Goal: Task Accomplishment & Management: Manage account settings

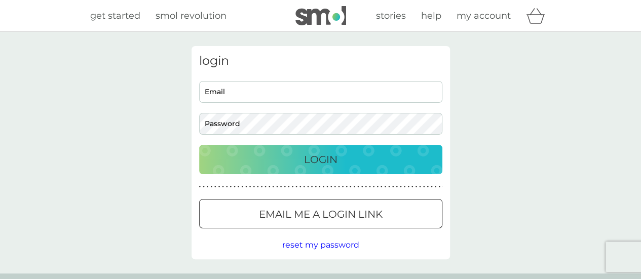
type input "fmablett@gmail.com"
click at [328, 162] on p "Login" at bounding box center [320, 160] width 33 height 16
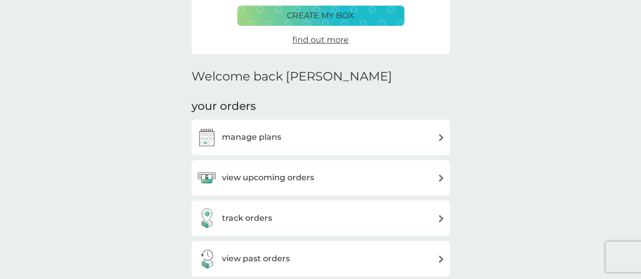
scroll to position [203, 0]
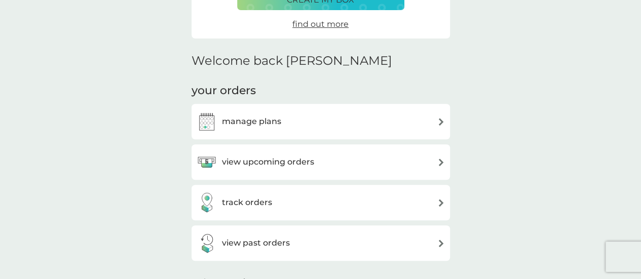
click at [264, 163] on h3 "view upcoming orders" at bounding box center [268, 162] width 92 height 13
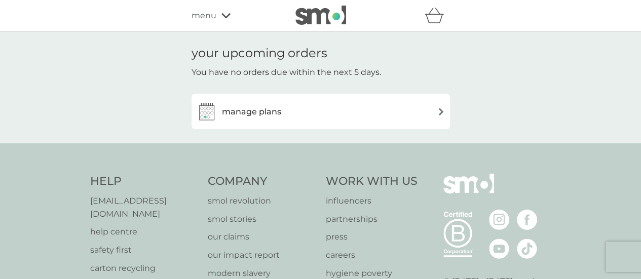
click at [255, 111] on h3 "manage plans" at bounding box center [251, 111] width 59 height 13
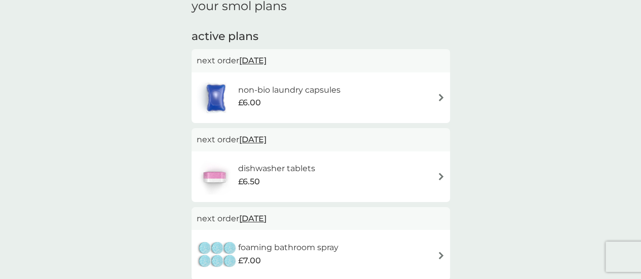
scroll to position [101, 0]
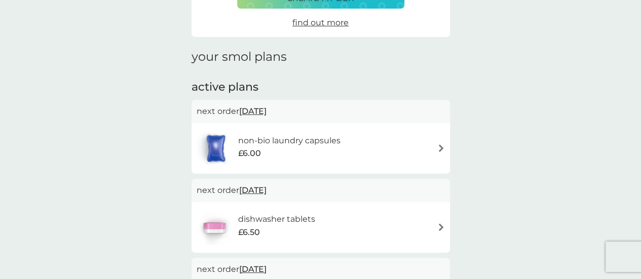
click at [265, 193] on span "24 Oct 2025" at bounding box center [252, 190] width 27 height 20
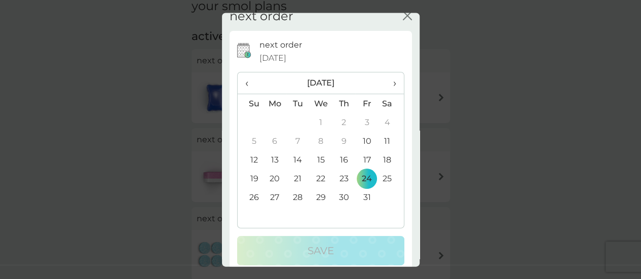
scroll to position [0, 0]
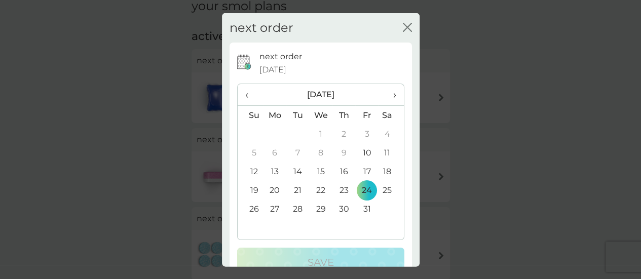
click at [388, 95] on span "›" at bounding box center [391, 94] width 10 height 21
click at [361, 208] on td "28" at bounding box center [367, 209] width 23 height 19
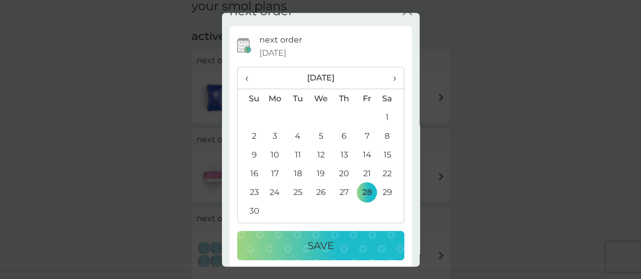
scroll to position [25, 0]
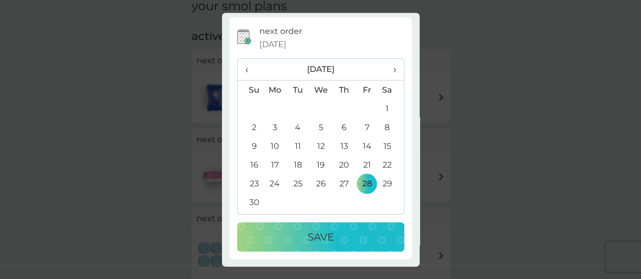
click at [322, 233] on p "Save" at bounding box center [321, 238] width 26 height 16
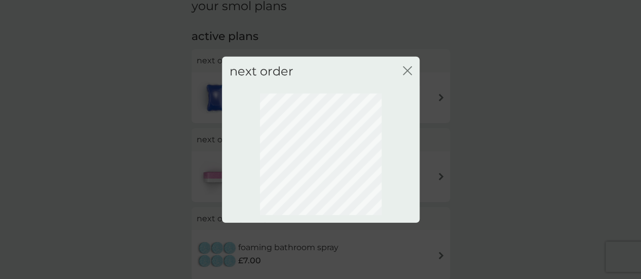
scroll to position [0, 0]
click at [408, 70] on icon "close" at bounding box center [410, 70] width 4 height 8
click at [406, 70] on icon "close" at bounding box center [407, 70] width 9 height 9
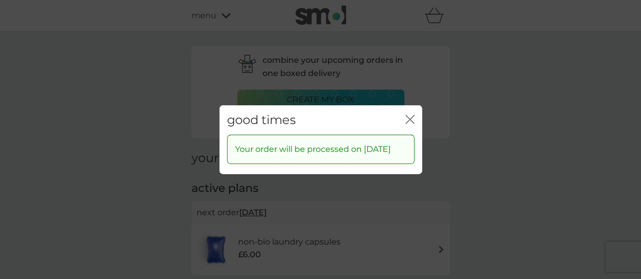
click at [411, 115] on icon "close" at bounding box center [412, 119] width 4 height 8
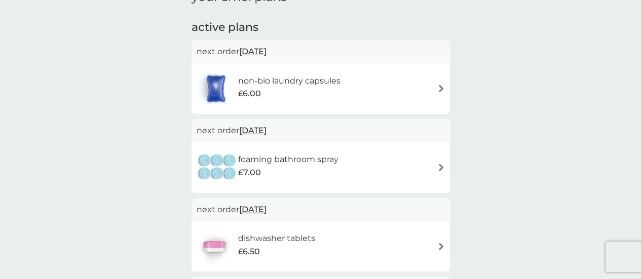
scroll to position [152, 0]
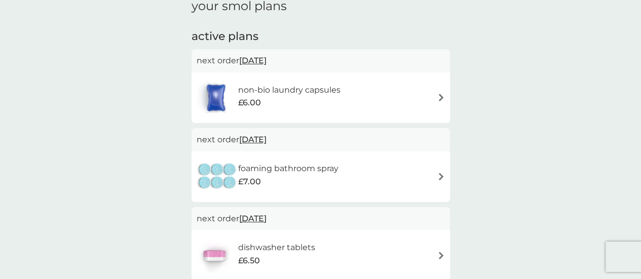
click at [307, 91] on h6 "non-bio laundry capsules" at bounding box center [289, 90] width 102 height 13
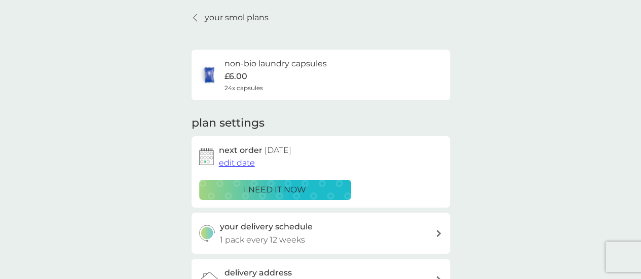
scroll to position [51, 0]
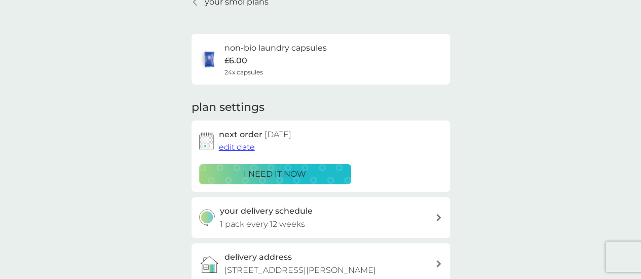
click at [286, 172] on p "i need it now" at bounding box center [275, 174] width 62 height 13
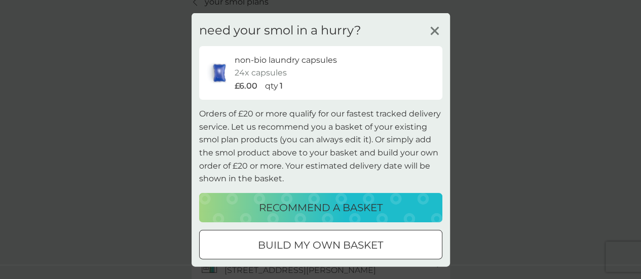
scroll to position [49, 0]
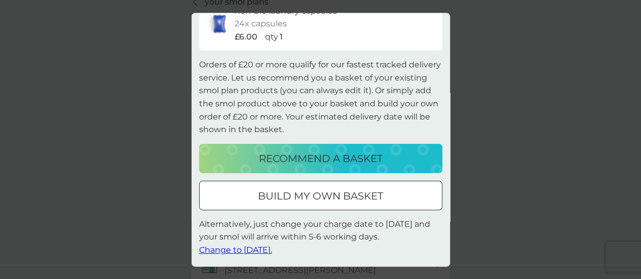
click at [261, 249] on span "Change to tomorrow." at bounding box center [235, 251] width 73 height 10
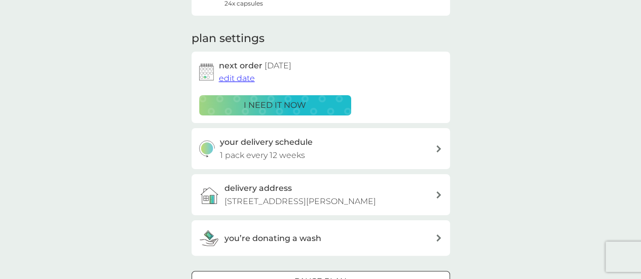
scroll to position [152, 0]
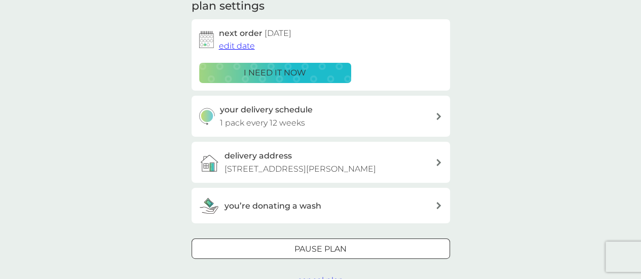
click at [296, 198] on div "you’re donating a wash" at bounding box center [317, 206] width 236 height 20
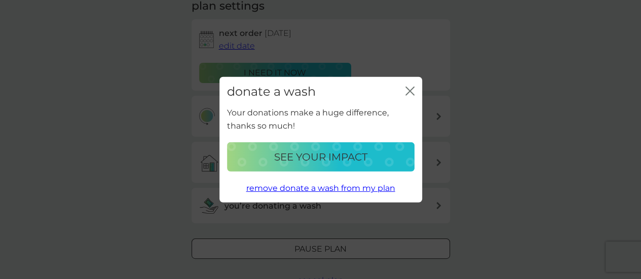
click at [410, 92] on g "close" at bounding box center [410, 91] width 8 height 8
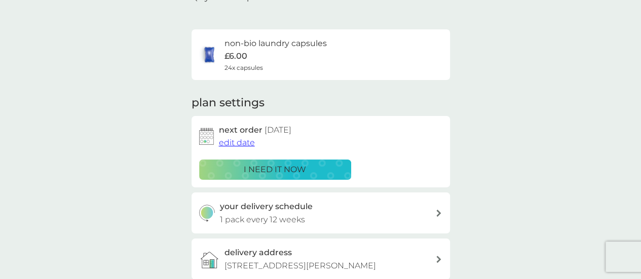
scroll to position [0, 0]
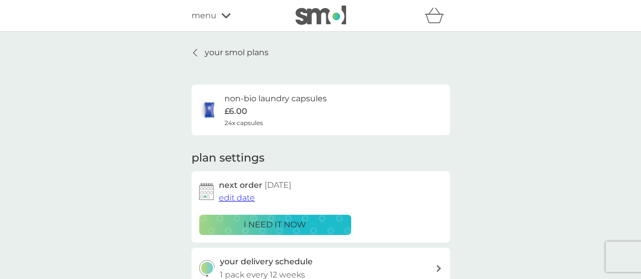
click at [221, 51] on p "your smol plans" at bounding box center [237, 52] width 64 height 13
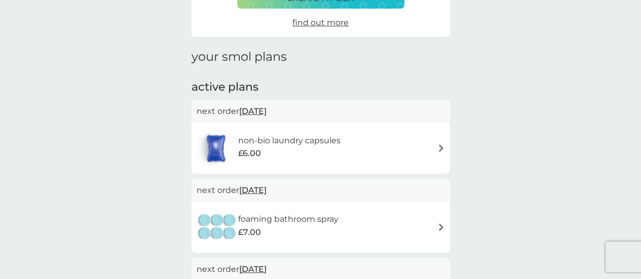
scroll to position [152, 0]
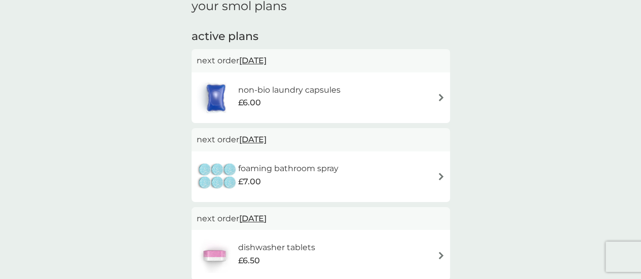
click at [302, 175] on div "£7.00" at bounding box center [288, 181] width 100 height 13
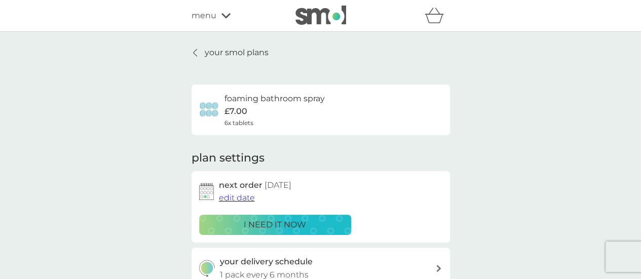
click at [242, 200] on span "edit date" at bounding box center [237, 198] width 36 height 10
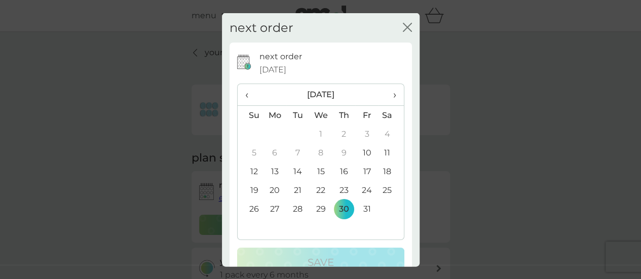
click at [388, 95] on span "›" at bounding box center [391, 94] width 10 height 21
click at [386, 95] on span "›" at bounding box center [391, 94] width 10 height 21
click at [361, 172] on td "19" at bounding box center [367, 171] width 23 height 19
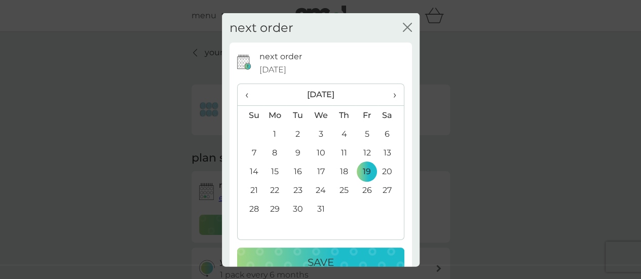
scroll to position [25, 0]
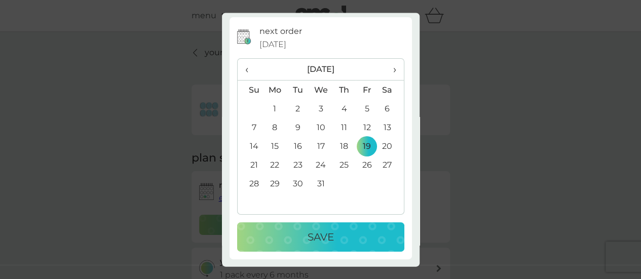
click at [321, 235] on p "Save" at bounding box center [321, 238] width 26 height 16
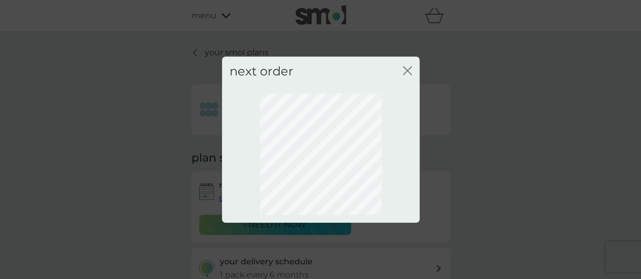
scroll to position [0, 0]
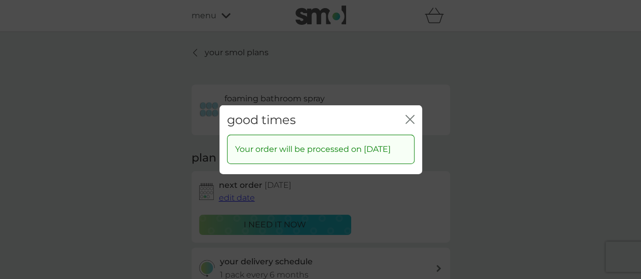
click at [410, 115] on icon "close" at bounding box center [412, 119] width 4 height 8
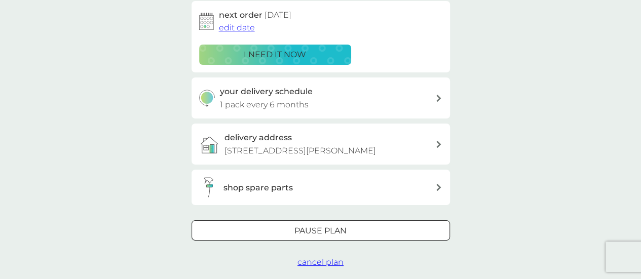
scroll to position [203, 0]
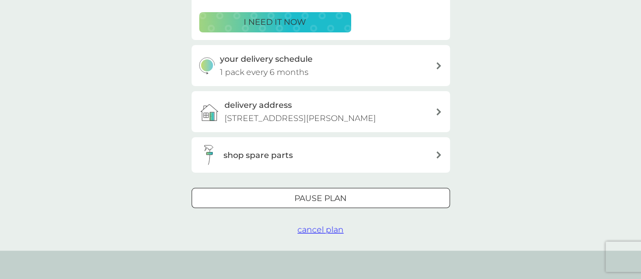
click at [331, 199] on div at bounding box center [321, 199] width 37 height 11
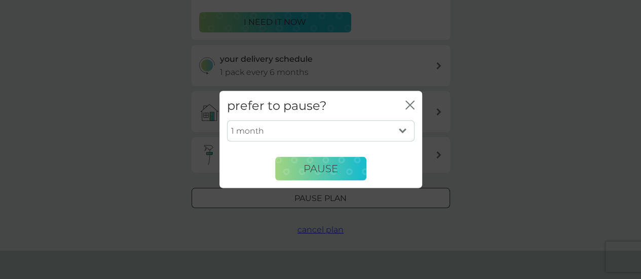
click at [401, 131] on select "1 month 2 months 3 months 4 months 5 months 6 months" at bounding box center [321, 131] width 188 height 21
select select "6"
click at [227, 121] on select "1 month 2 months 3 months 4 months 5 months 6 months" at bounding box center [321, 131] width 188 height 21
click at [319, 165] on span "Pause" at bounding box center [321, 169] width 34 height 12
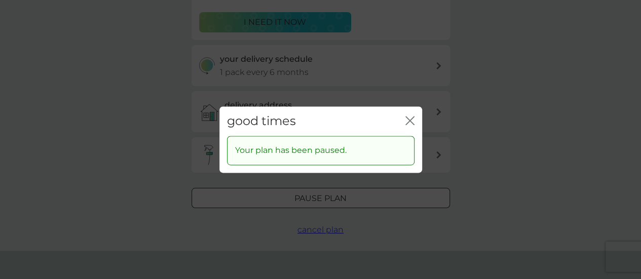
click at [410, 123] on icon "close" at bounding box center [410, 120] width 9 height 9
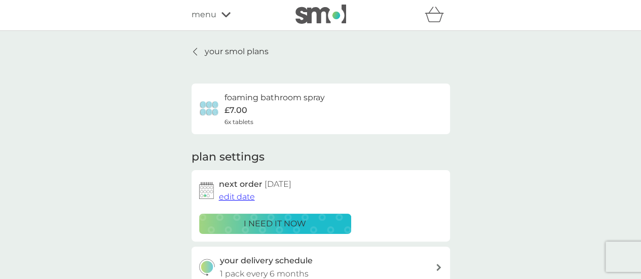
scroll to position [0, 0]
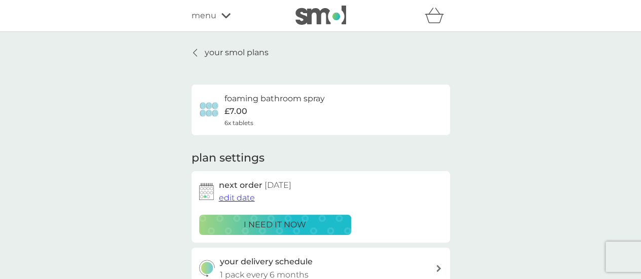
click at [219, 50] on p "your smol plans" at bounding box center [237, 52] width 64 height 13
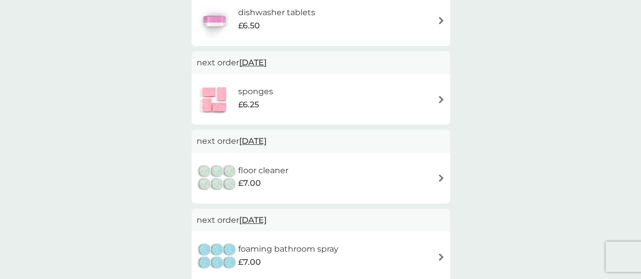
scroll to position [304, 0]
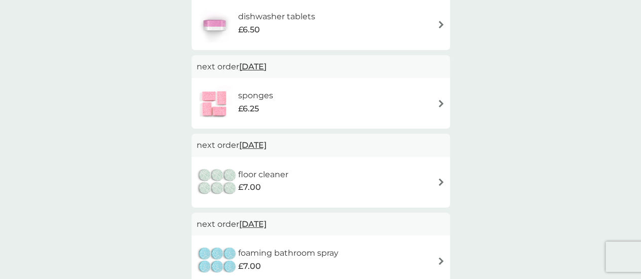
click at [262, 146] on span "30 Dec 2025" at bounding box center [252, 145] width 27 height 20
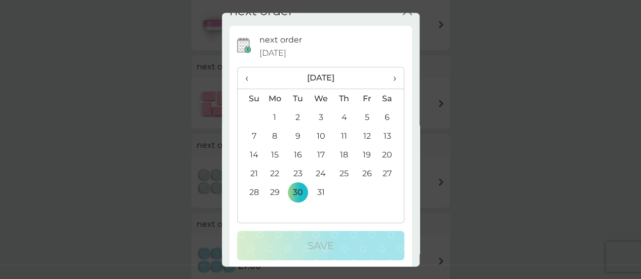
scroll to position [25, 0]
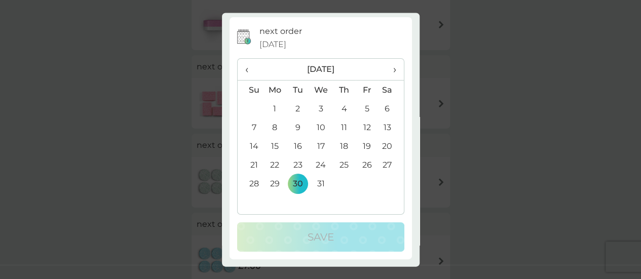
click at [386, 69] on span "›" at bounding box center [391, 69] width 10 height 21
click at [389, 71] on th "›" at bounding box center [390, 70] width 25 height 22
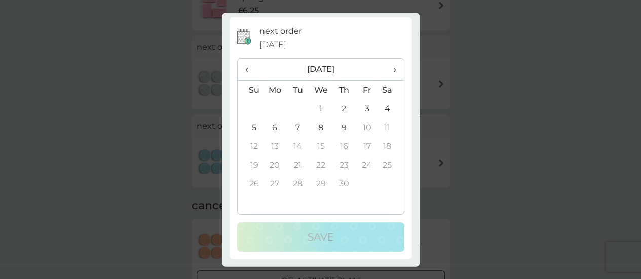
scroll to position [456, 0]
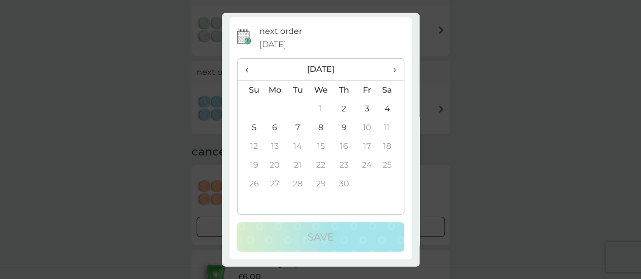
click at [247, 70] on span "‹" at bounding box center [250, 69] width 11 height 21
click at [243, 67] on th "‹" at bounding box center [251, 70] width 26 height 22
click at [360, 181] on td "30" at bounding box center [366, 184] width 23 height 19
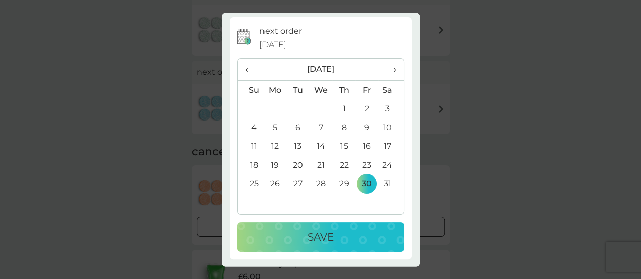
click at [324, 239] on p "Save" at bounding box center [321, 238] width 26 height 16
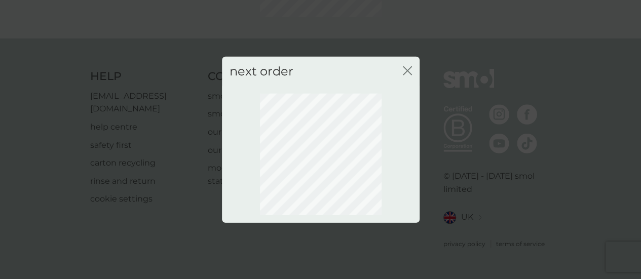
scroll to position [146, 0]
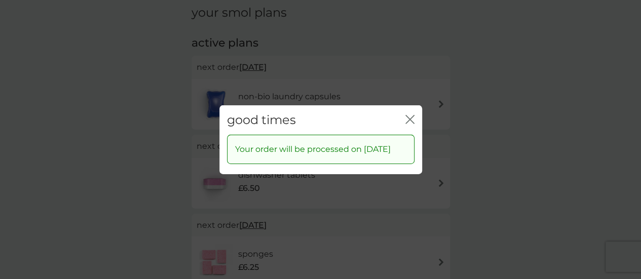
click at [407, 115] on icon "close" at bounding box center [410, 119] width 9 height 9
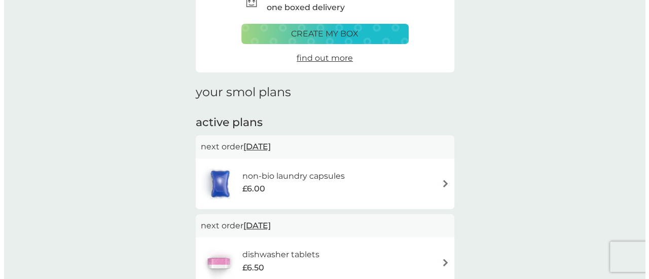
scroll to position [0, 0]
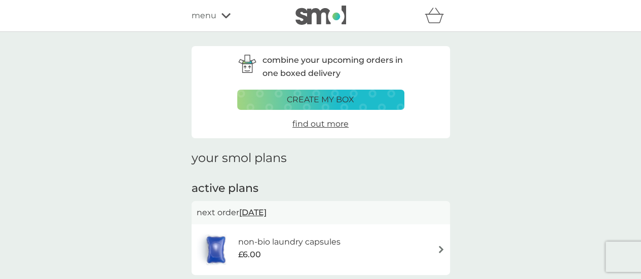
click at [219, 14] on div "menu" at bounding box center [235, 15] width 86 height 13
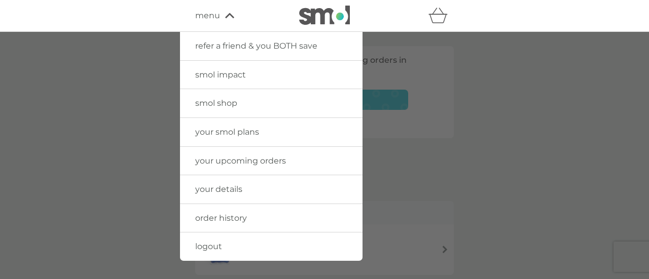
click at [219, 248] on span "logout" at bounding box center [208, 247] width 27 height 10
